Goal: Find specific page/section

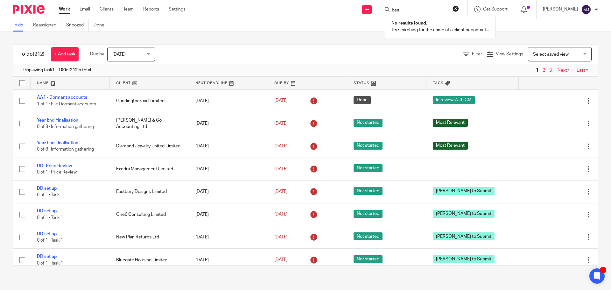
click at [350, 15] on div "Send new email Create task Add client bes No results found. Try searching for t…" at bounding box center [403, 9] width 416 height 19
type input "goddint"
click at [425, 33] on link at bounding box center [430, 35] width 81 height 10
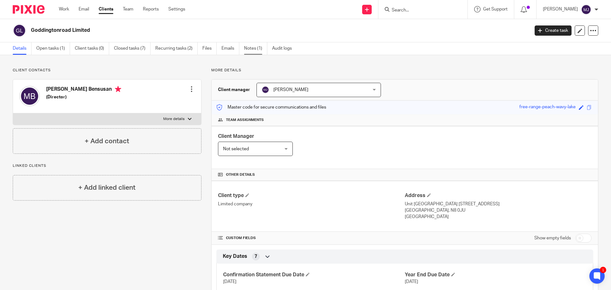
click at [257, 50] on link "Notes (1)" at bounding box center [255, 48] width 23 height 12
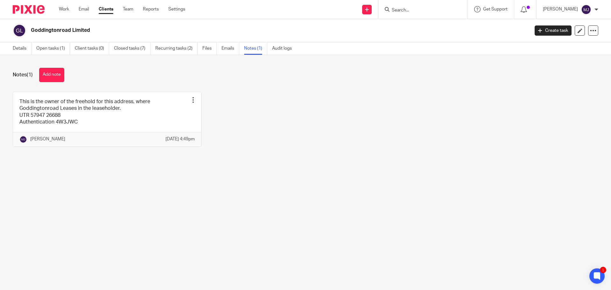
click at [408, 10] on input "Search" at bounding box center [419, 11] width 57 height 6
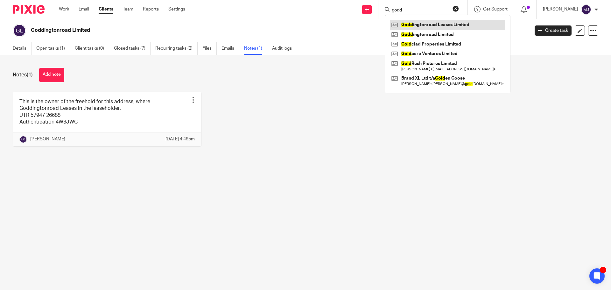
type input "godd"
click at [444, 25] on link at bounding box center [448, 25] width 116 height 10
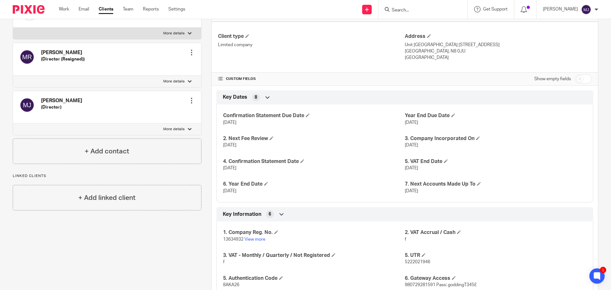
scroll to position [191, 0]
